Goal: Task Accomplishment & Management: Complete application form

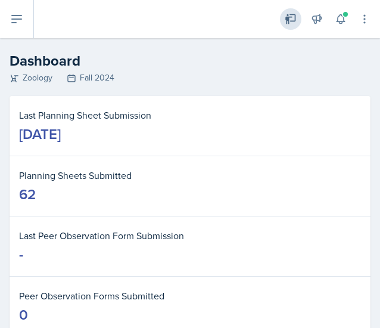
click at [284, 17] on div "Leader Zoology / Fall 2024" at bounding box center [290, 18] width 21 height 21
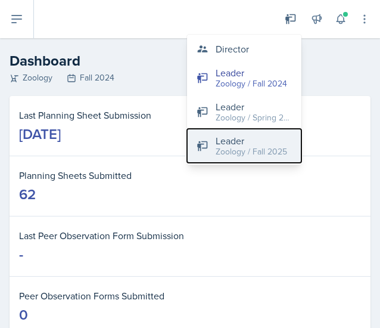
click at [256, 147] on div "Zoology / Fall 2025" at bounding box center [252, 151] width 72 height 13
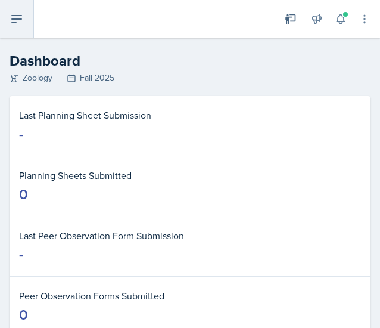
click at [14, 35] on button at bounding box center [17, 19] width 34 height 38
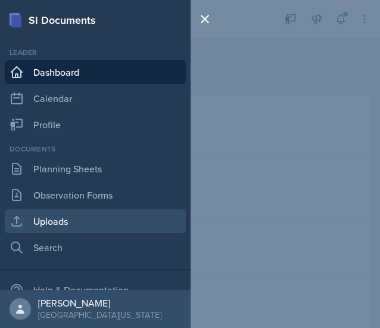
click at [68, 217] on link "Uploads" at bounding box center [95, 221] width 181 height 24
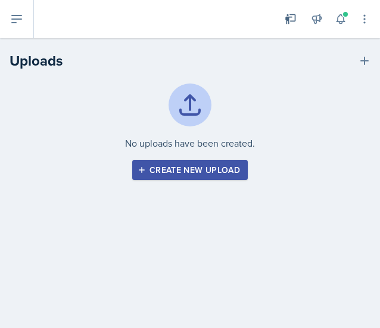
click at [223, 170] on div "Create new upload" at bounding box center [190, 170] width 100 height 10
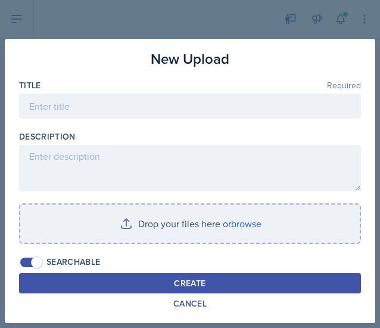
click at [300, 10] on div at bounding box center [190, 164] width 380 height 328
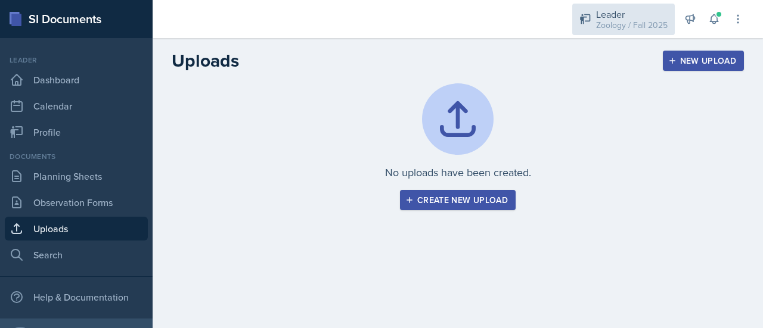
click at [621, 19] on div "Zoology / Fall 2025" at bounding box center [632, 25] width 72 height 13
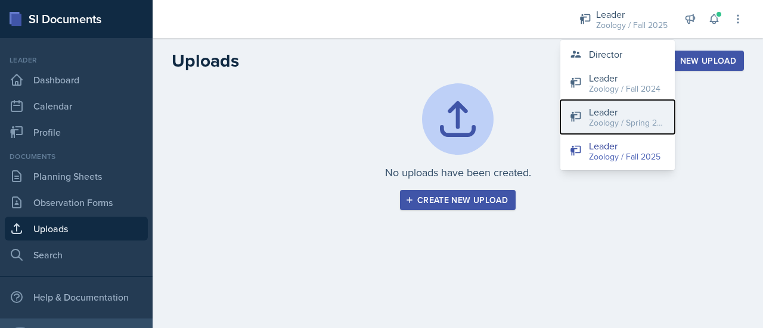
click at [606, 117] on div "Zoology / Spring 2024" at bounding box center [627, 123] width 76 height 13
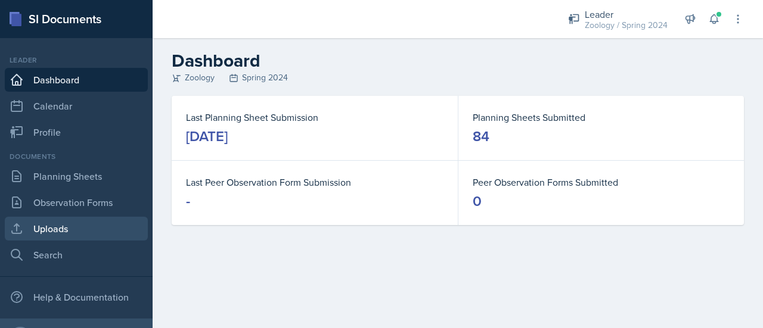
click at [82, 238] on link "Uploads" at bounding box center [76, 229] width 143 height 24
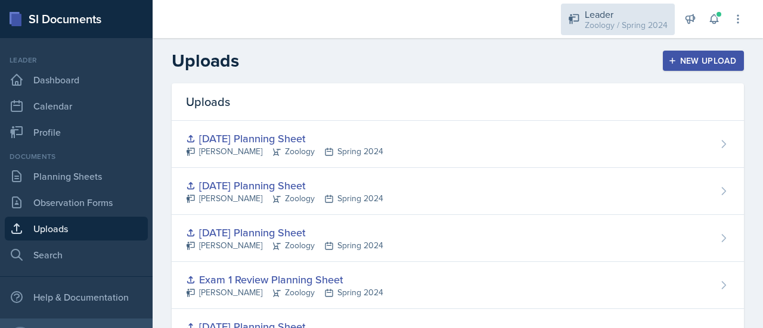
click at [622, 28] on div "Zoology / Spring 2024" at bounding box center [626, 25] width 83 height 13
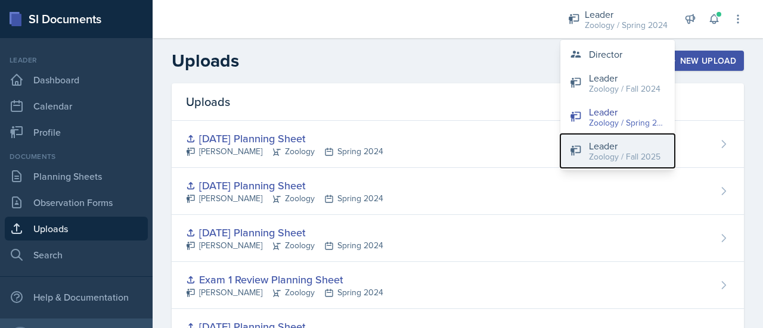
click at [622, 146] on div "Leader" at bounding box center [625, 146] width 72 height 14
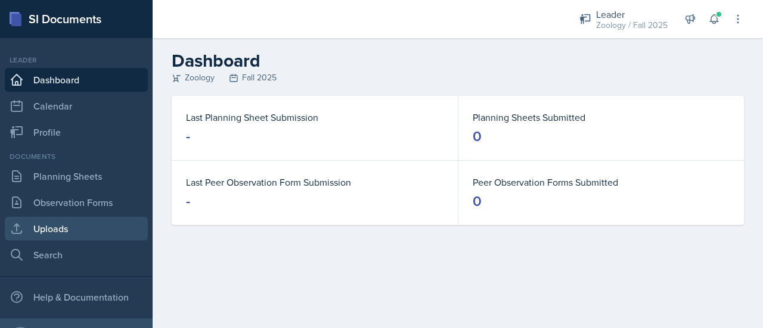
click at [67, 237] on link "Uploads" at bounding box center [76, 229] width 143 height 24
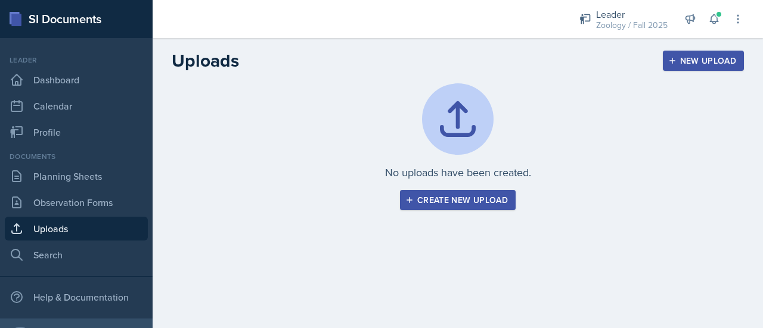
click at [463, 203] on div "Create new upload" at bounding box center [458, 200] width 100 height 10
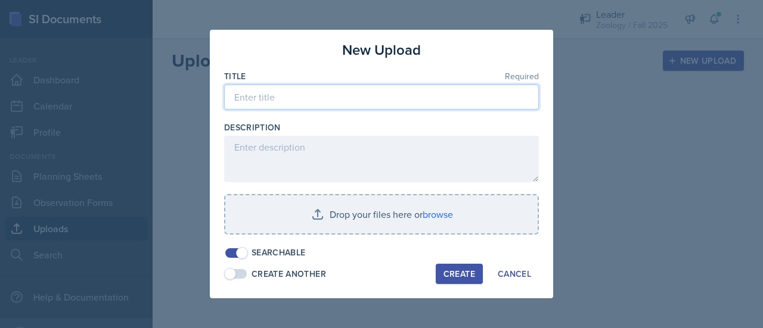
click at [368, 100] on input at bounding box center [381, 97] width 315 height 25
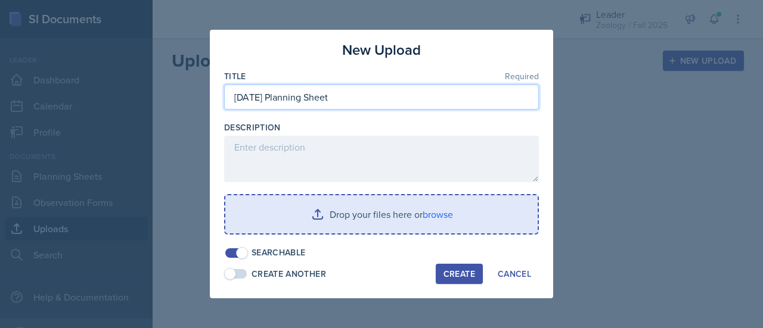
type input "[DATE] Planning Sheet"
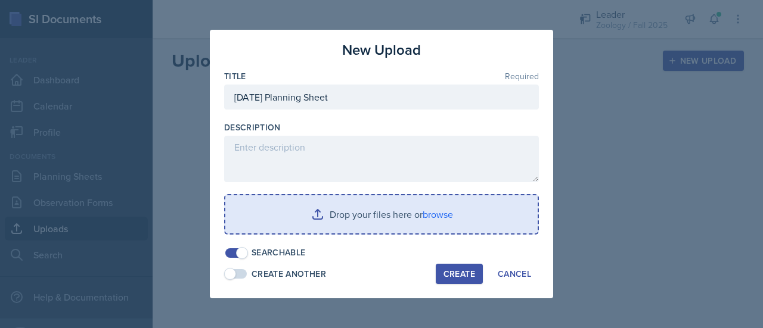
click at [384, 208] on input "file" at bounding box center [381, 214] width 312 height 38
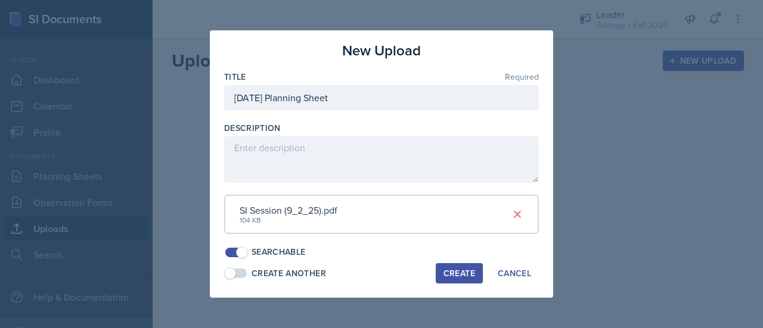
click at [464, 273] on div "Create" at bounding box center [459, 274] width 32 height 10
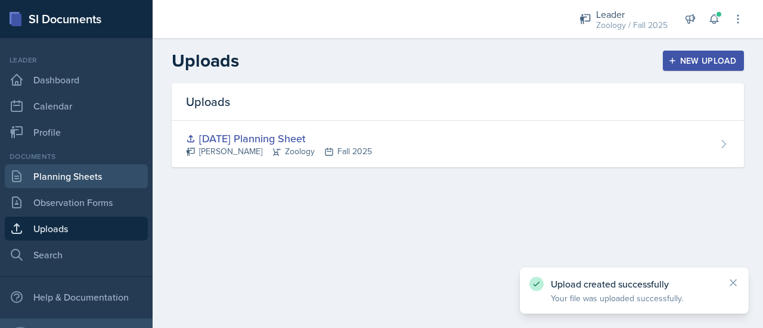
click at [82, 173] on link "Planning Sheets" at bounding box center [76, 176] width 143 height 24
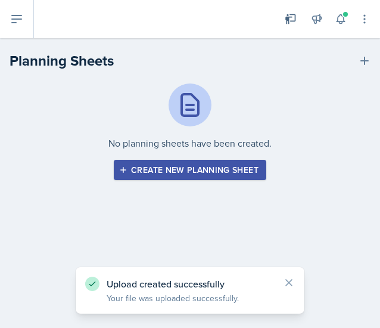
click at [180, 167] on div "Create new planning sheet" at bounding box center [190, 170] width 137 height 10
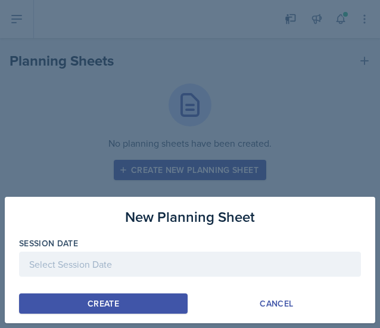
click at [55, 273] on div at bounding box center [190, 263] width 342 height 25
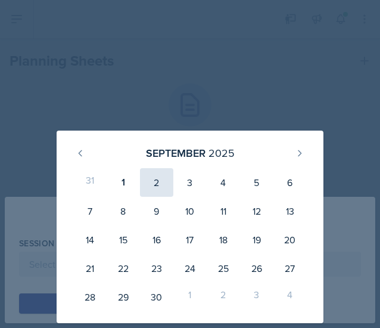
click at [169, 179] on div "2" at bounding box center [156, 182] width 33 height 29
type input "[DATE]"
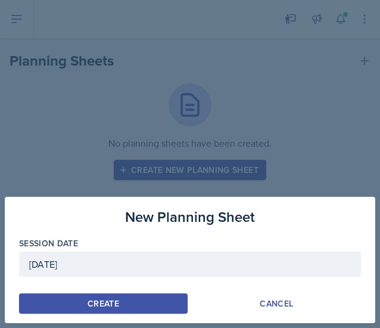
click at [121, 296] on button "Create" at bounding box center [103, 303] width 169 height 20
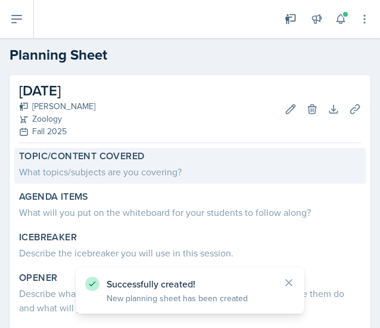
click at [139, 166] on div "What topics/subjects are you covering?" at bounding box center [190, 171] width 342 height 14
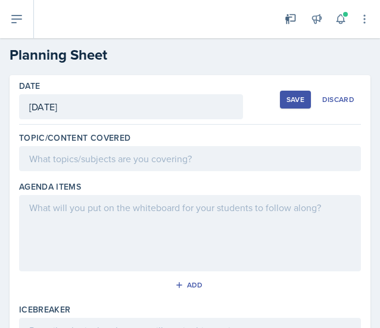
click at [91, 226] on div at bounding box center [190, 233] width 342 height 76
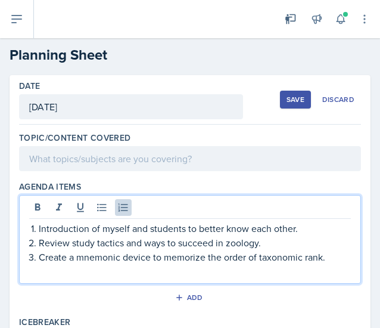
scroll to position [10, 0]
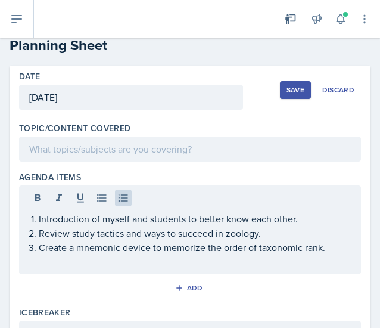
click at [187, 161] on div "Topic/Content Covered" at bounding box center [190, 144] width 342 height 49
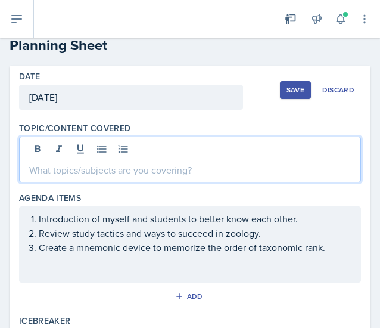
click at [170, 145] on div at bounding box center [190, 159] width 342 height 46
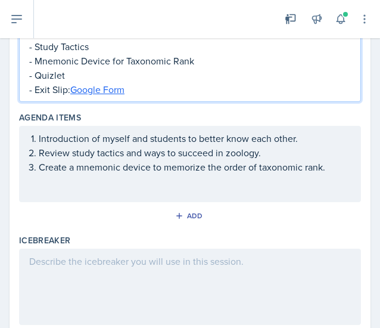
scroll to position [162, 0]
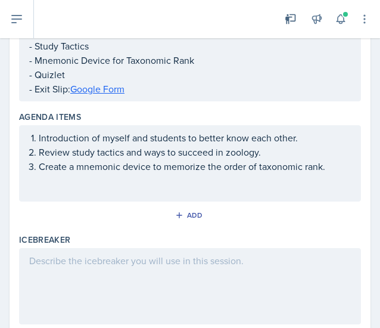
click at [57, 283] on div at bounding box center [190, 286] width 342 height 76
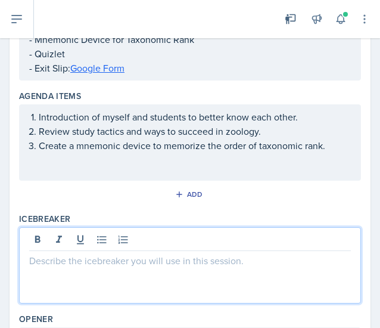
paste div
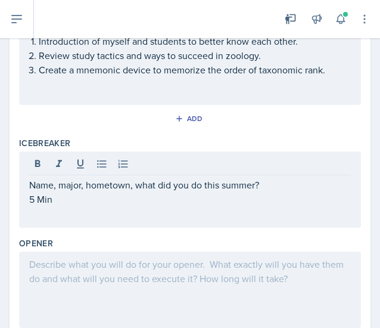
click at [94, 272] on div at bounding box center [190, 289] width 342 height 76
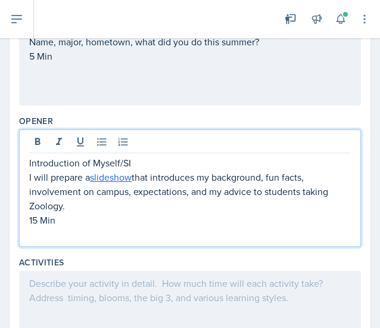
scroll to position [362, 0]
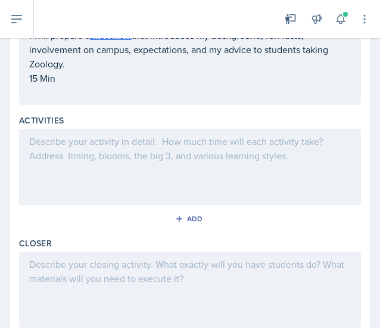
click at [131, 187] on div at bounding box center [190, 167] width 342 height 76
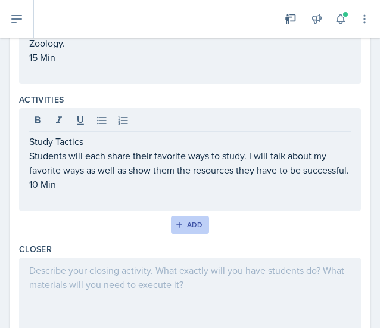
click at [184, 234] on button "Add" at bounding box center [190, 225] width 39 height 18
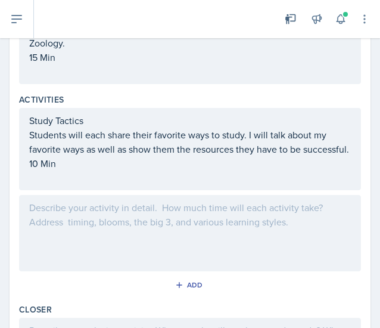
click at [102, 240] on div at bounding box center [190, 233] width 342 height 76
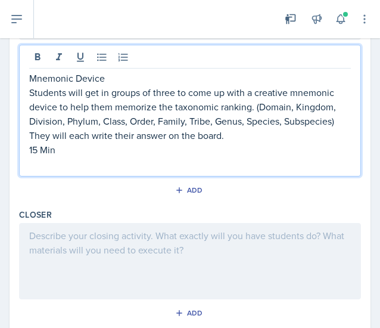
scroll to position [652, 0]
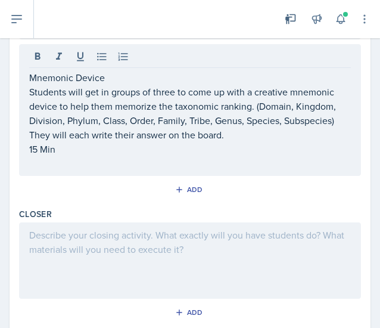
click at [89, 257] on div at bounding box center [190, 260] width 342 height 76
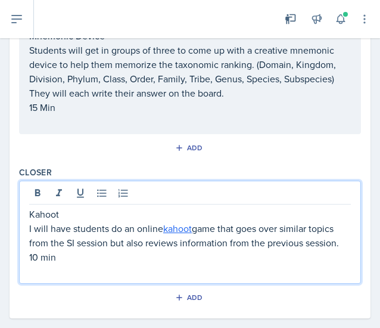
scroll to position [703, 0]
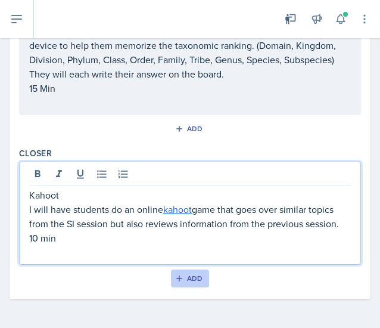
click at [198, 281] on div "Add" at bounding box center [191, 278] width 26 height 10
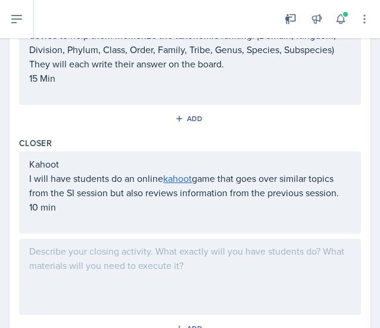
click at [173, 276] on div at bounding box center [190, 276] width 342 height 76
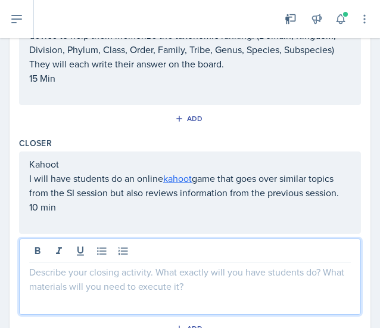
scroll to position [723, 0]
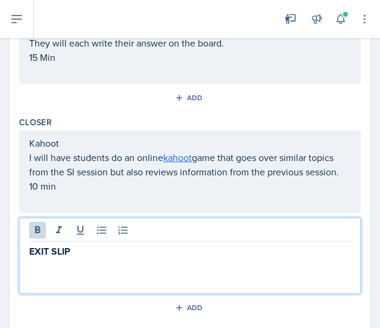
click at [173, 276] on div "EXIT SLIP" at bounding box center [190, 255] width 342 height 76
click at [82, 259] on p "EXIT SLIP" at bounding box center [190, 251] width 322 height 15
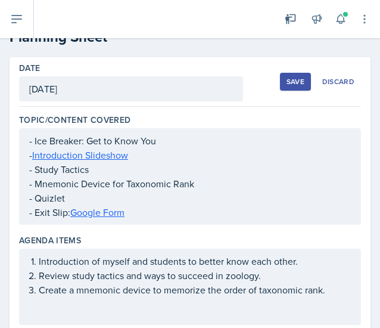
scroll to position [0, 0]
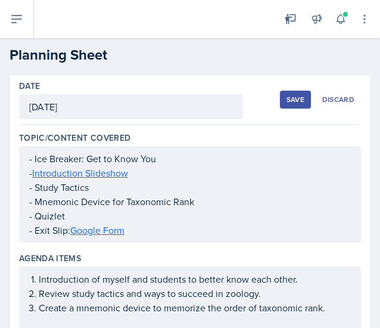
click at [287, 97] on div "Save" at bounding box center [296, 100] width 18 height 10
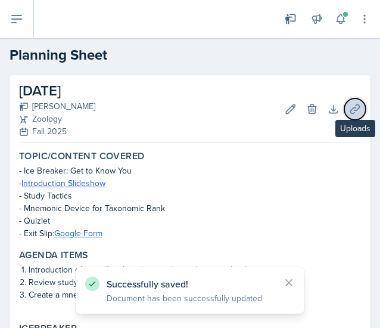
click at [350, 104] on icon at bounding box center [354, 108] width 9 height 9
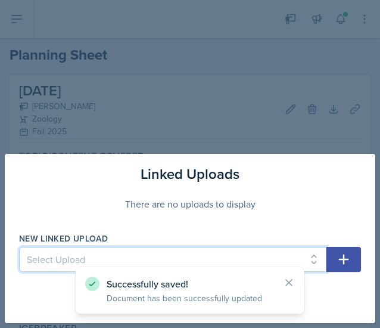
click at [156, 251] on select "Select Upload [DATE] Planning Sheet" at bounding box center [172, 259] width 307 height 25
click at [130, 265] on select "Select Upload [DATE] Planning Sheet" at bounding box center [172, 259] width 307 height 25
select select "c4966d8f-c9a4-4c32-85fc-803fab36aa0c"
click at [19, 247] on select "Select Upload [DATE] Planning Sheet" at bounding box center [172, 259] width 307 height 25
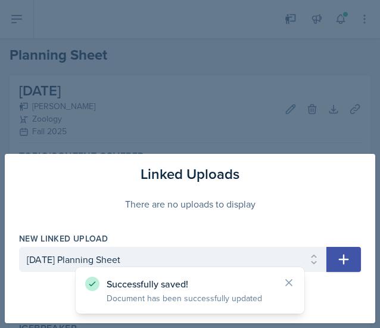
click at [335, 259] on button "button" at bounding box center [344, 259] width 35 height 25
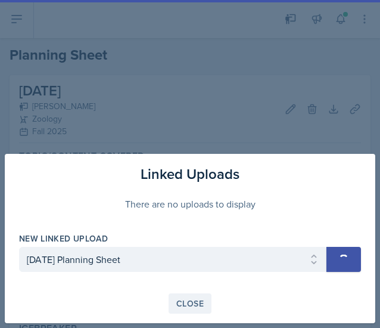
select select
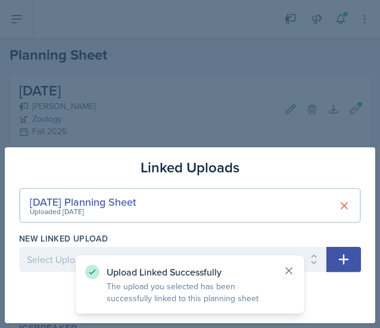
click at [292, 266] on icon at bounding box center [289, 271] width 12 height 12
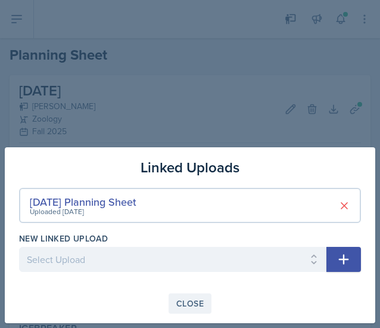
click at [188, 305] on div "Close" at bounding box center [189, 304] width 27 height 10
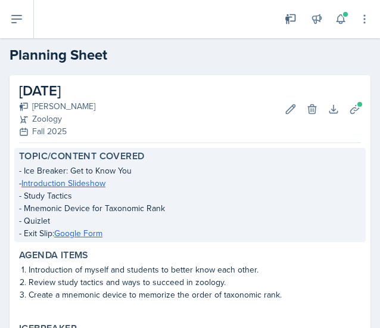
scroll to position [514, 0]
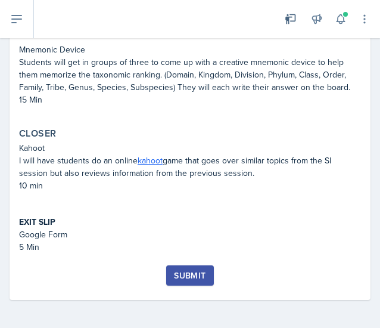
click at [188, 277] on div "Submit" at bounding box center [190, 276] width 32 height 10
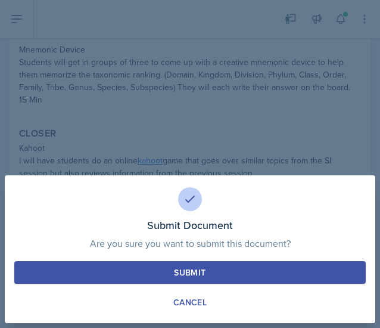
click at [211, 266] on button "Submit" at bounding box center [190, 272] width 352 height 23
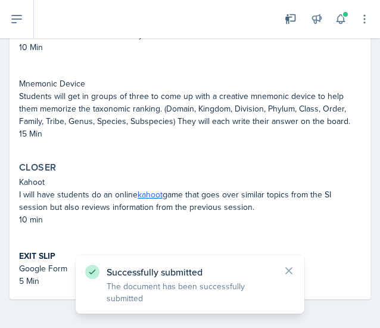
scroll to position [479, 0]
